Goal: Information Seeking & Learning: Learn about a topic

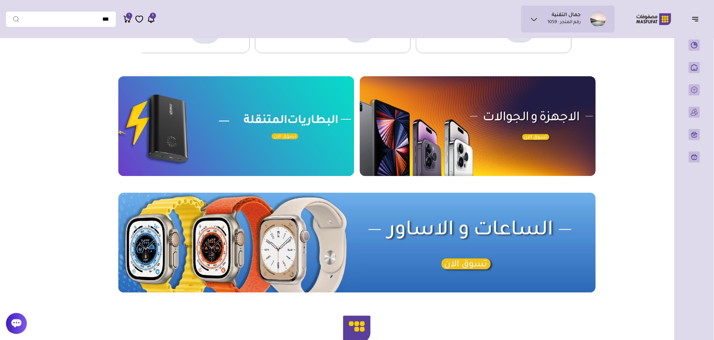
scroll to position [413, 0]
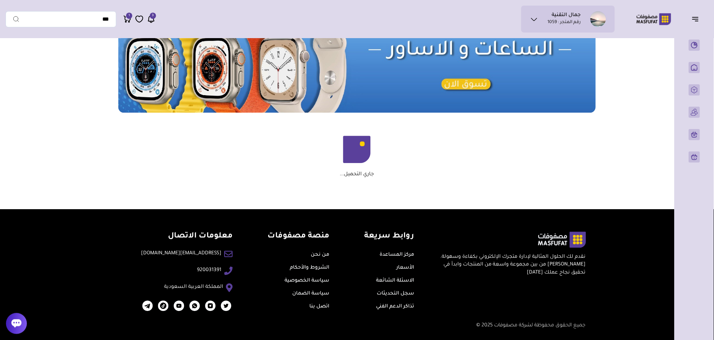
click at [311, 256] on link "من نحن" at bounding box center [320, 255] width 19 height 6
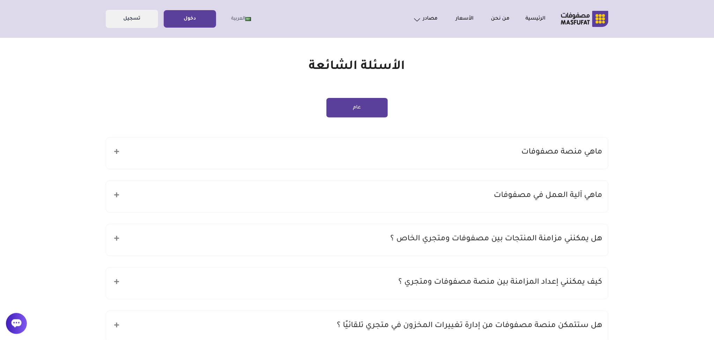
click at [507, 150] on div "ماهي منصة مصفوفات" at bounding box center [357, 152] width 502 height 31
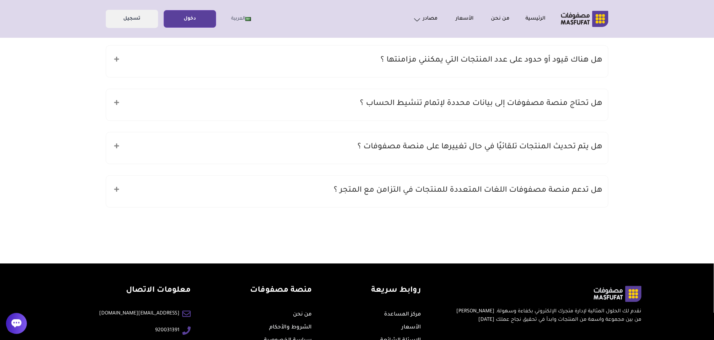
scroll to position [465, 0]
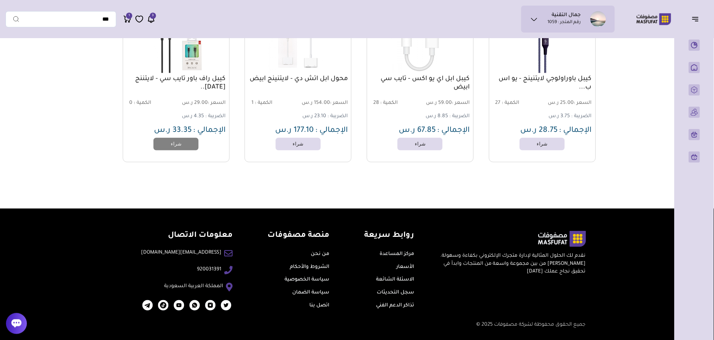
scroll to position [992, 0]
click at [318, 254] on link "من نحن" at bounding box center [320, 255] width 19 height 6
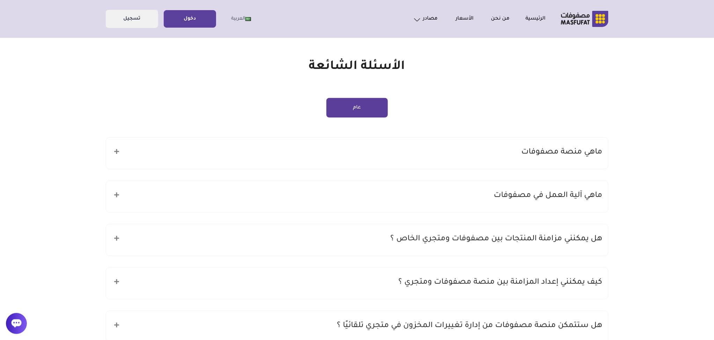
click at [368, 107] on button "عام" at bounding box center [357, 108] width 61 height 20
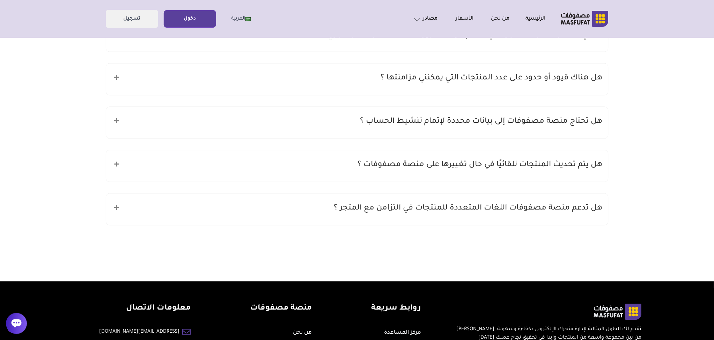
scroll to position [372, 0]
